Goal: Task Accomplishment & Management: Manage account settings

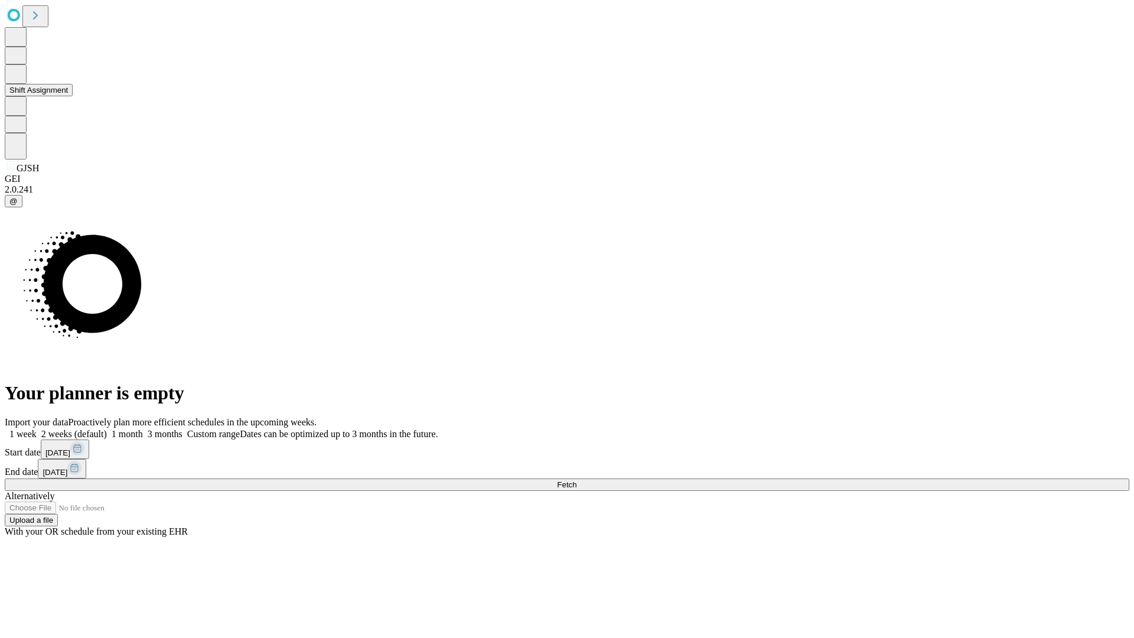
click at [73, 96] on button "Shift Assignment" at bounding box center [39, 90] width 68 height 12
